Goal: Task Accomplishment & Management: Manage account settings

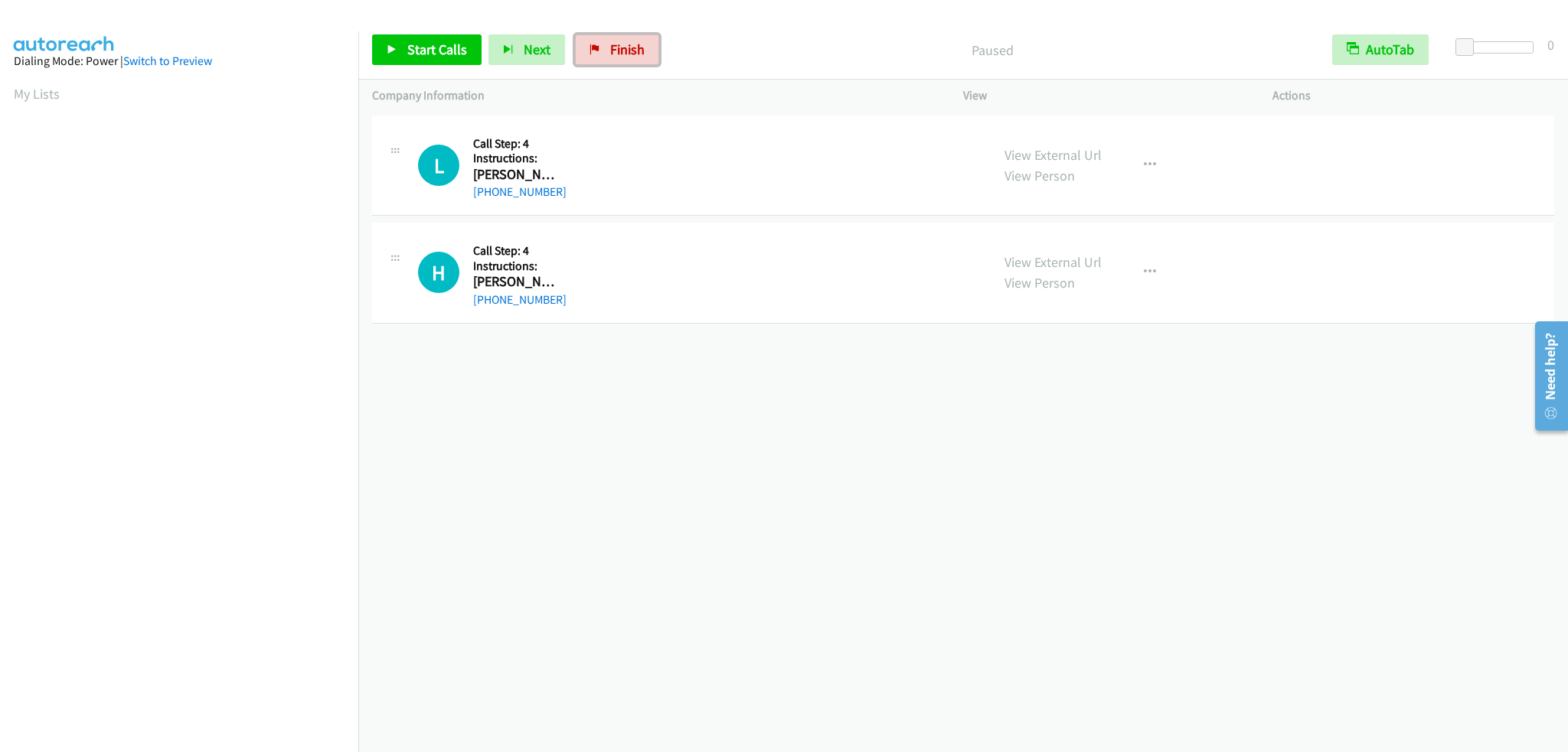
click at [625, 48] on span "Finish" at bounding box center [627, 49] width 34 height 17
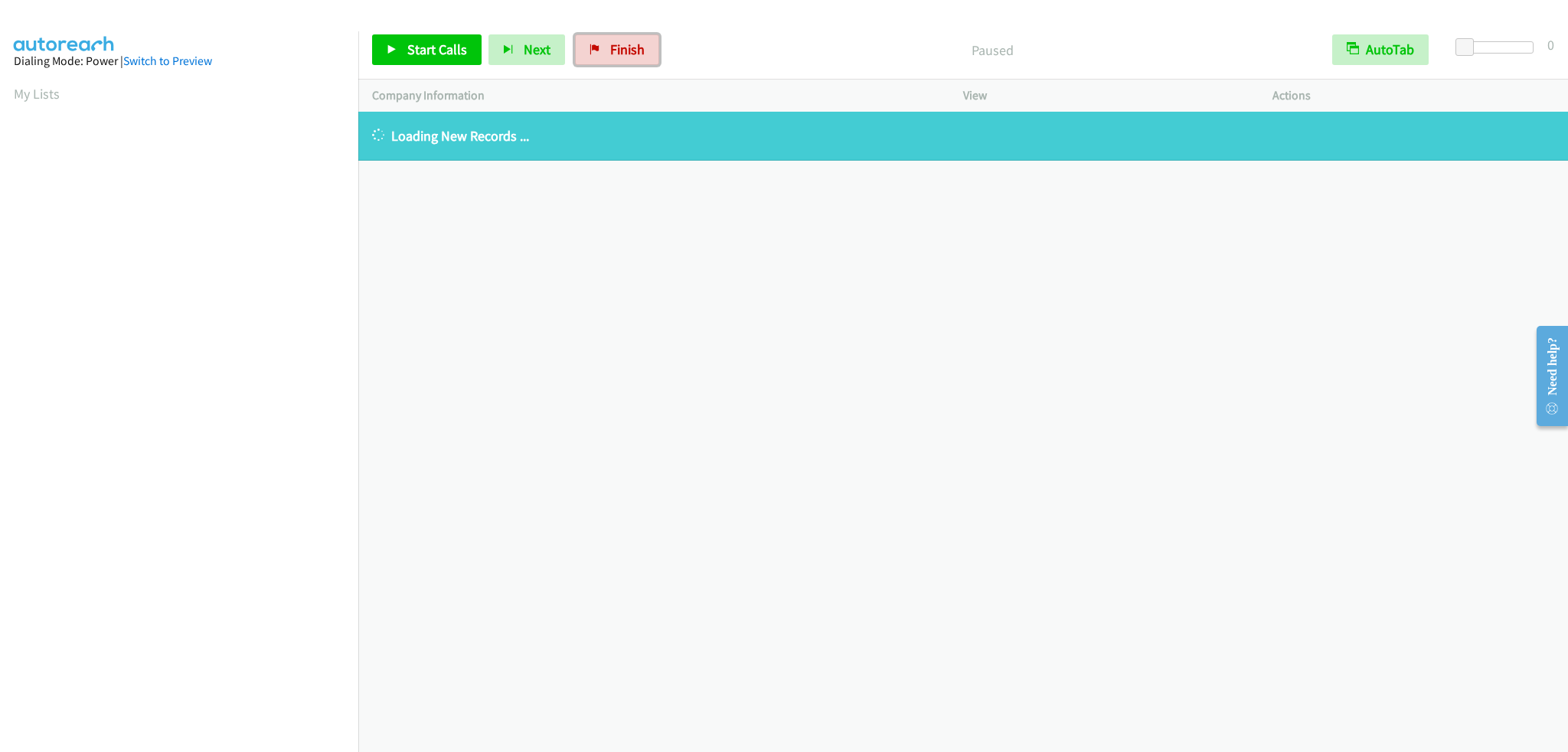
click at [599, 46] on link "Finish" at bounding box center [617, 49] width 84 height 31
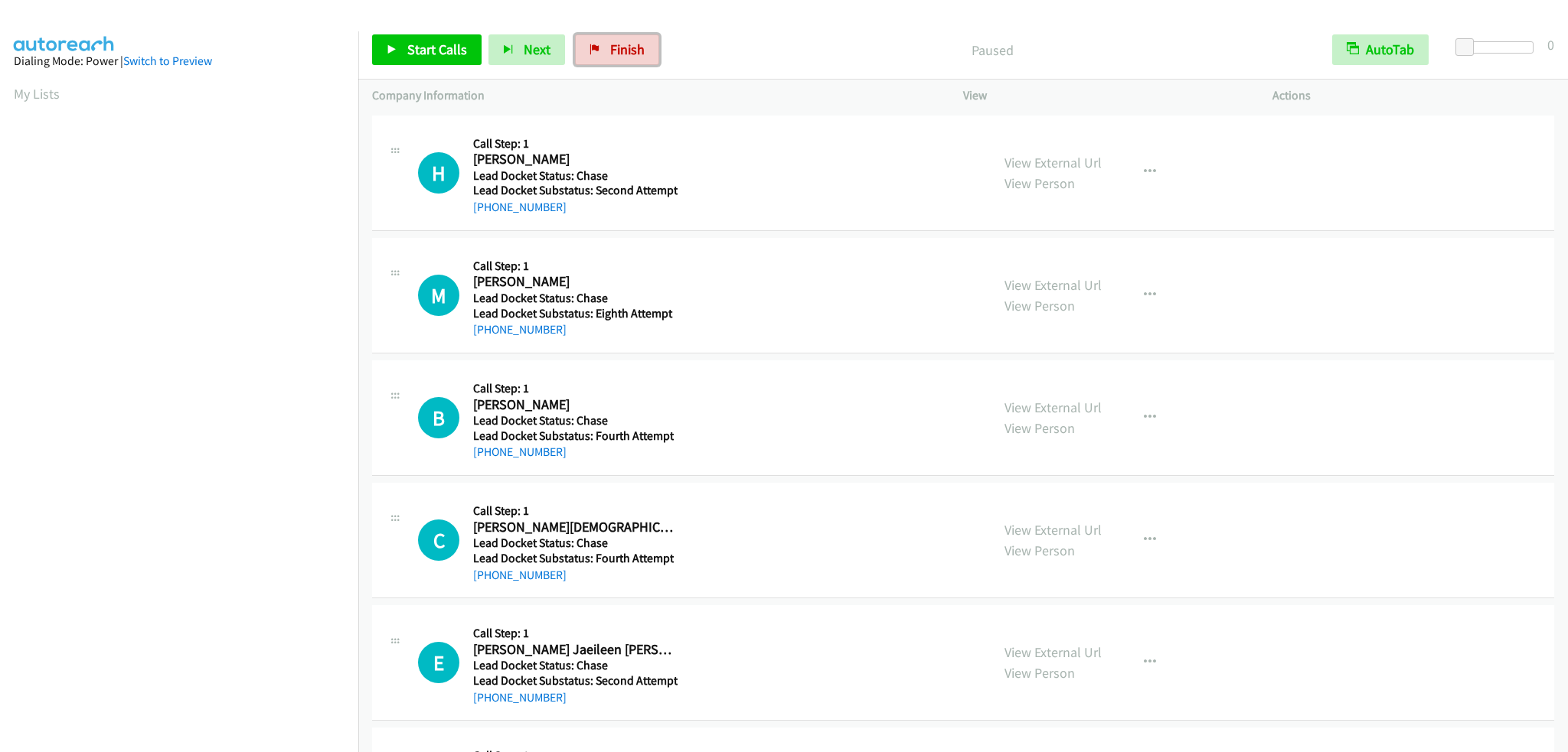
drag, startPoint x: 628, startPoint y: 52, endPoint x: 846, endPoint y: 52, distance: 218.0
click at [628, 52] on span "Finish" at bounding box center [627, 49] width 34 height 17
